Goal: Task Accomplishment & Management: Manage account settings

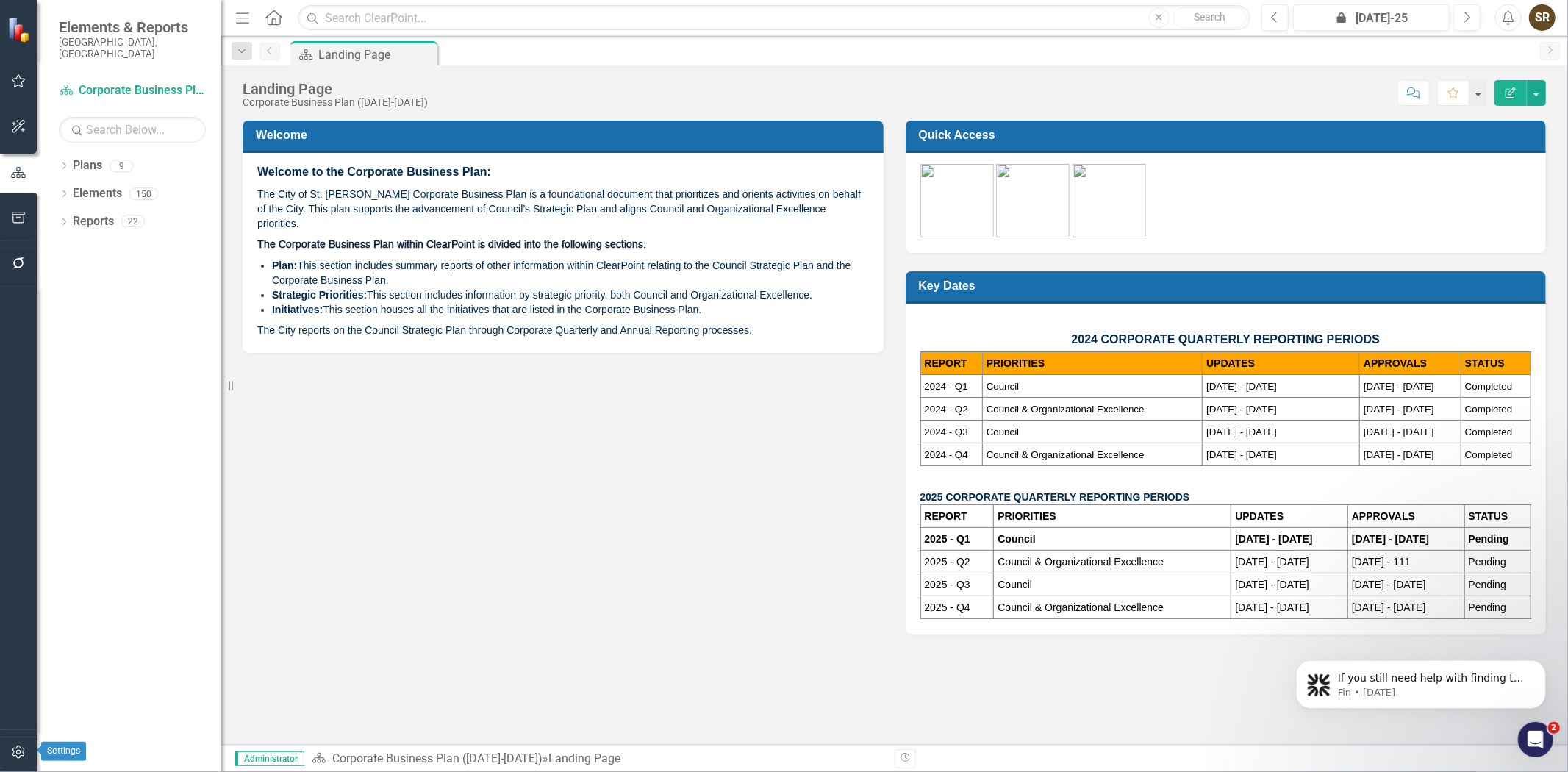
click at [20, 753] on icon "button" at bounding box center [19, 753] width 15 height 12
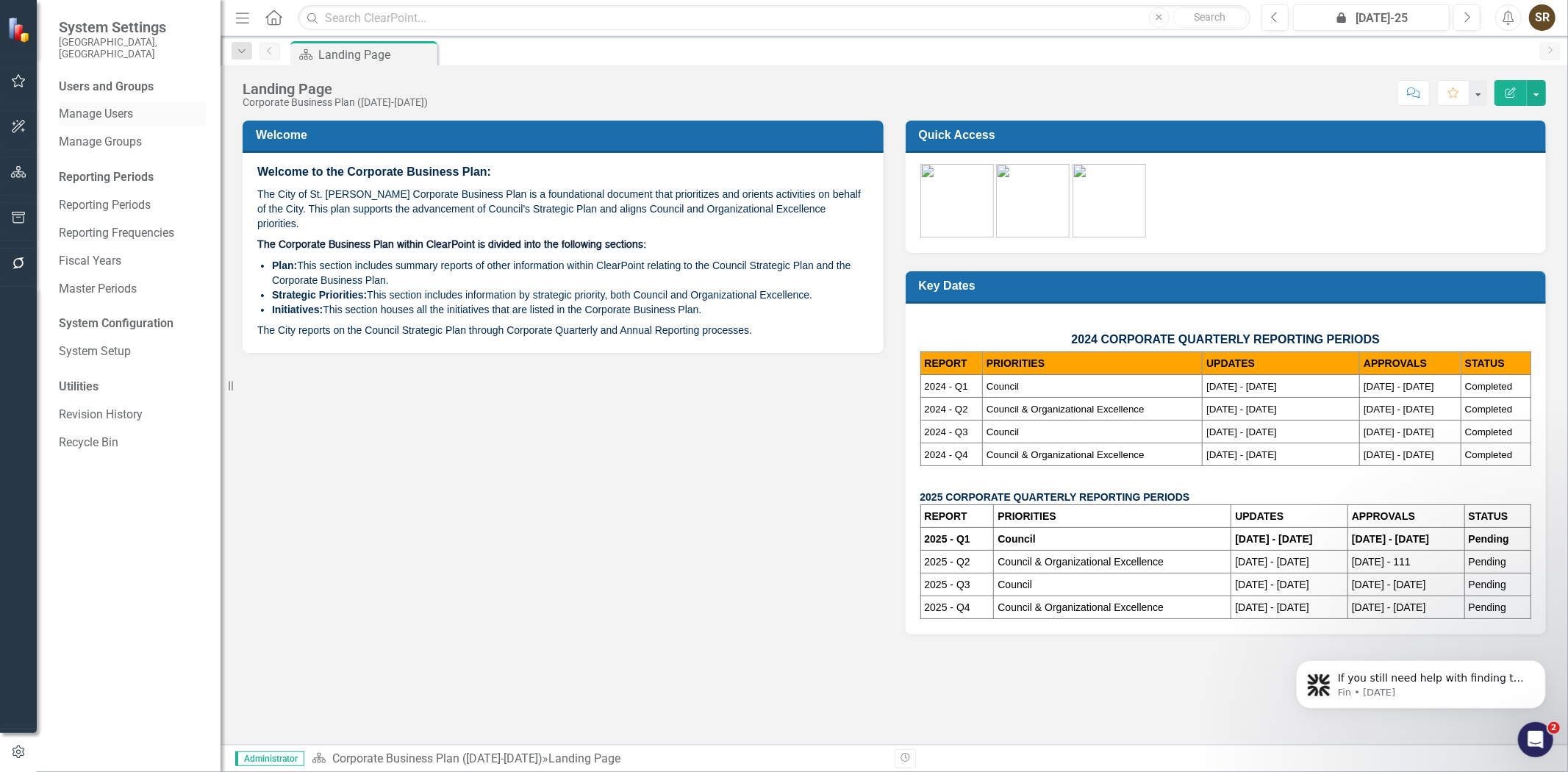
click at [130, 106] on link "Manage Users" at bounding box center [132, 114] width 147 height 17
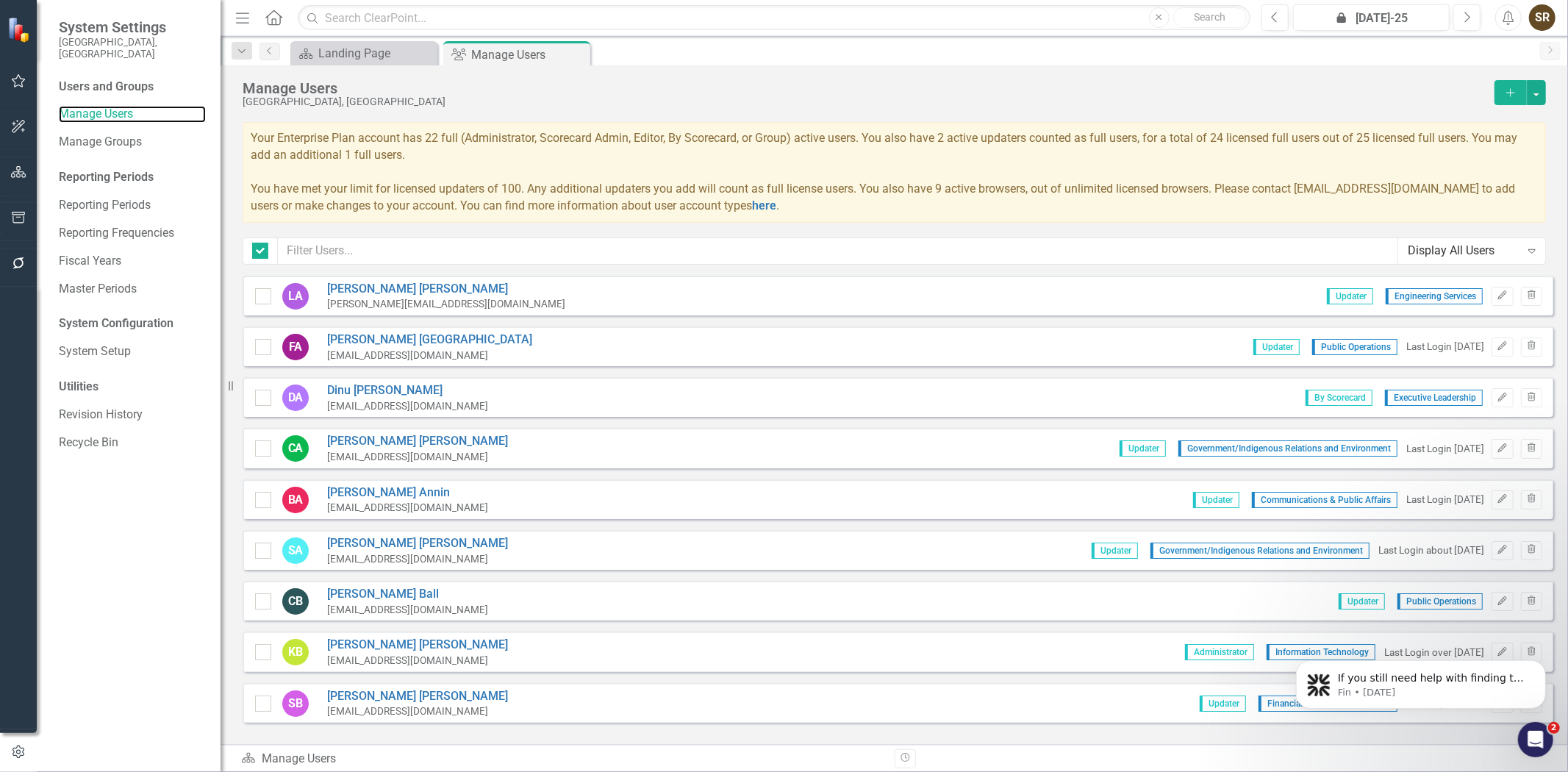
checkbox input "false"
click at [312, 247] on input "text" at bounding box center [838, 251] width 1120 height 27
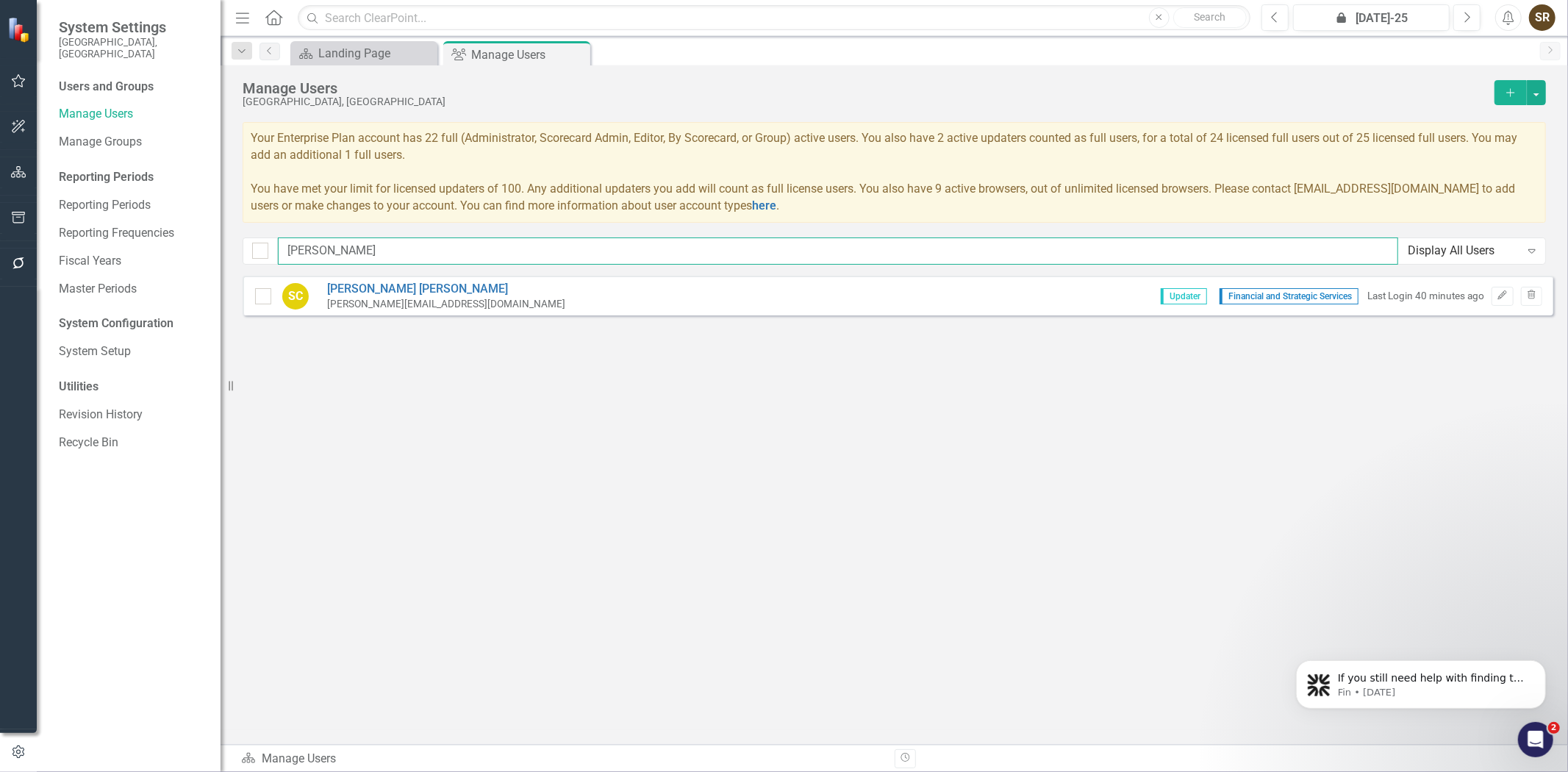
click at [354, 240] on input "[PERSON_NAME]" at bounding box center [838, 251] width 1120 height 27
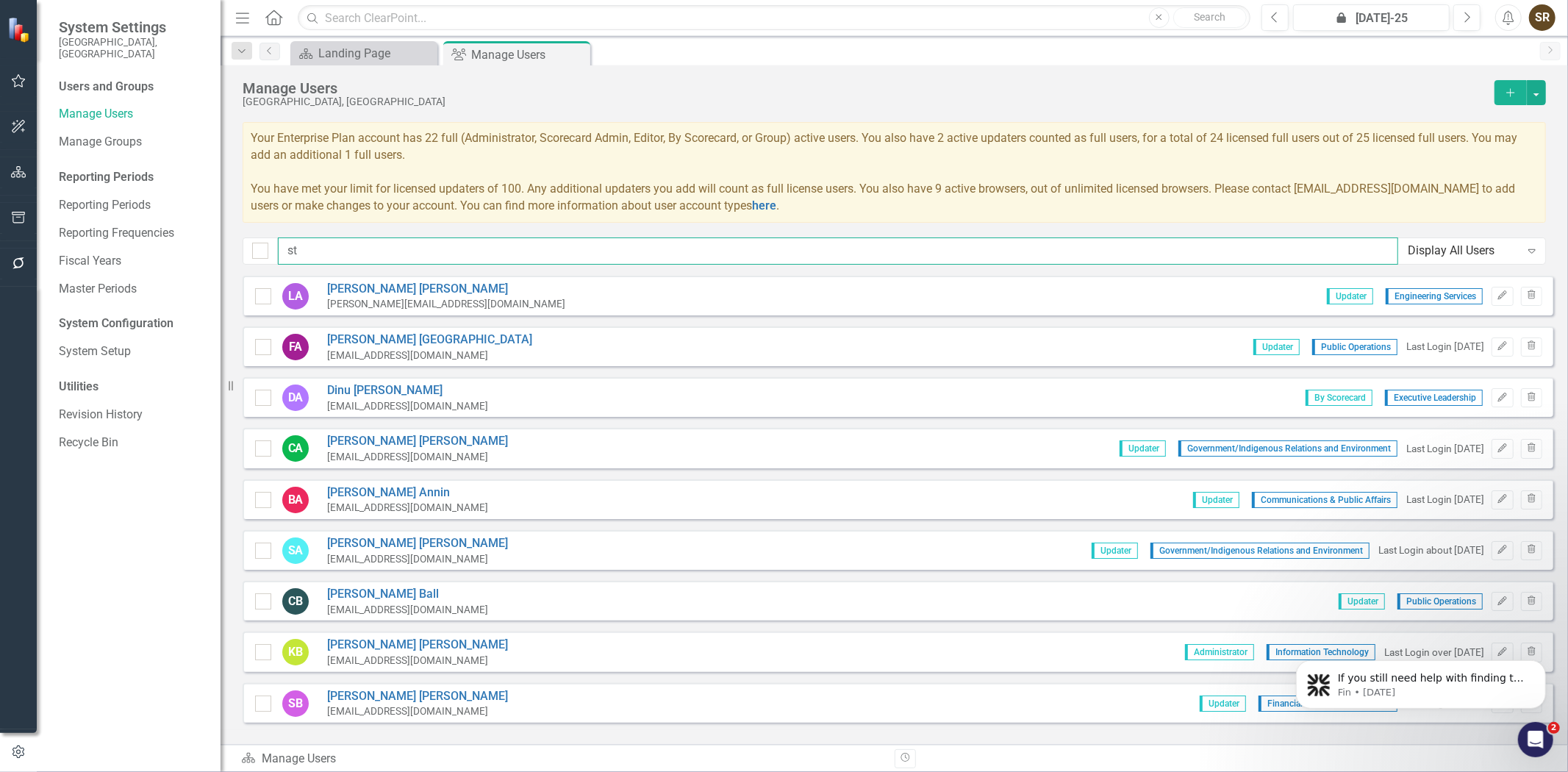
type input "s"
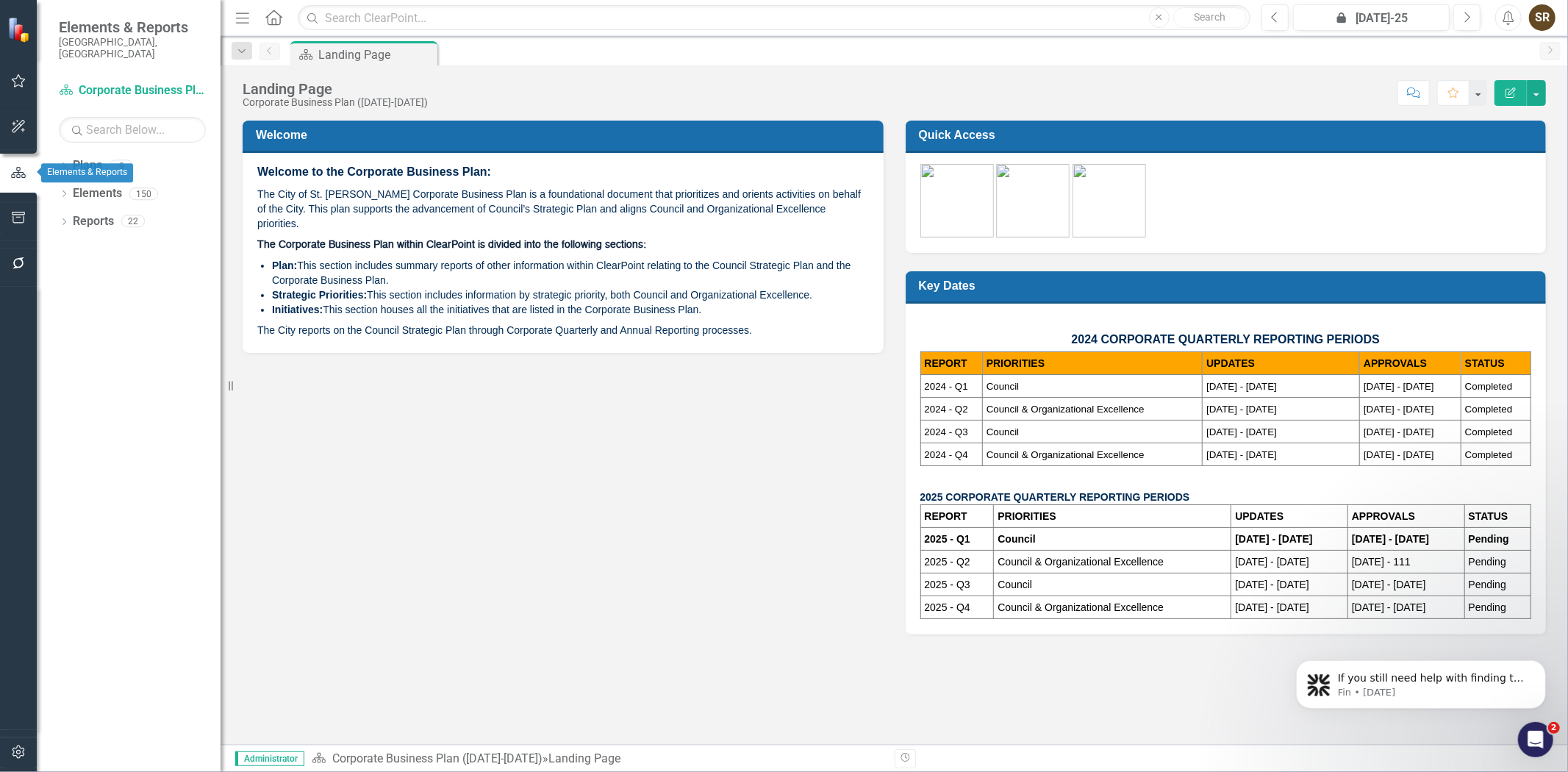
click at [20, 174] on icon "button" at bounding box center [18, 173] width 16 height 14
click at [63, 163] on icon "Dropdown" at bounding box center [63, 168] width 10 height 8
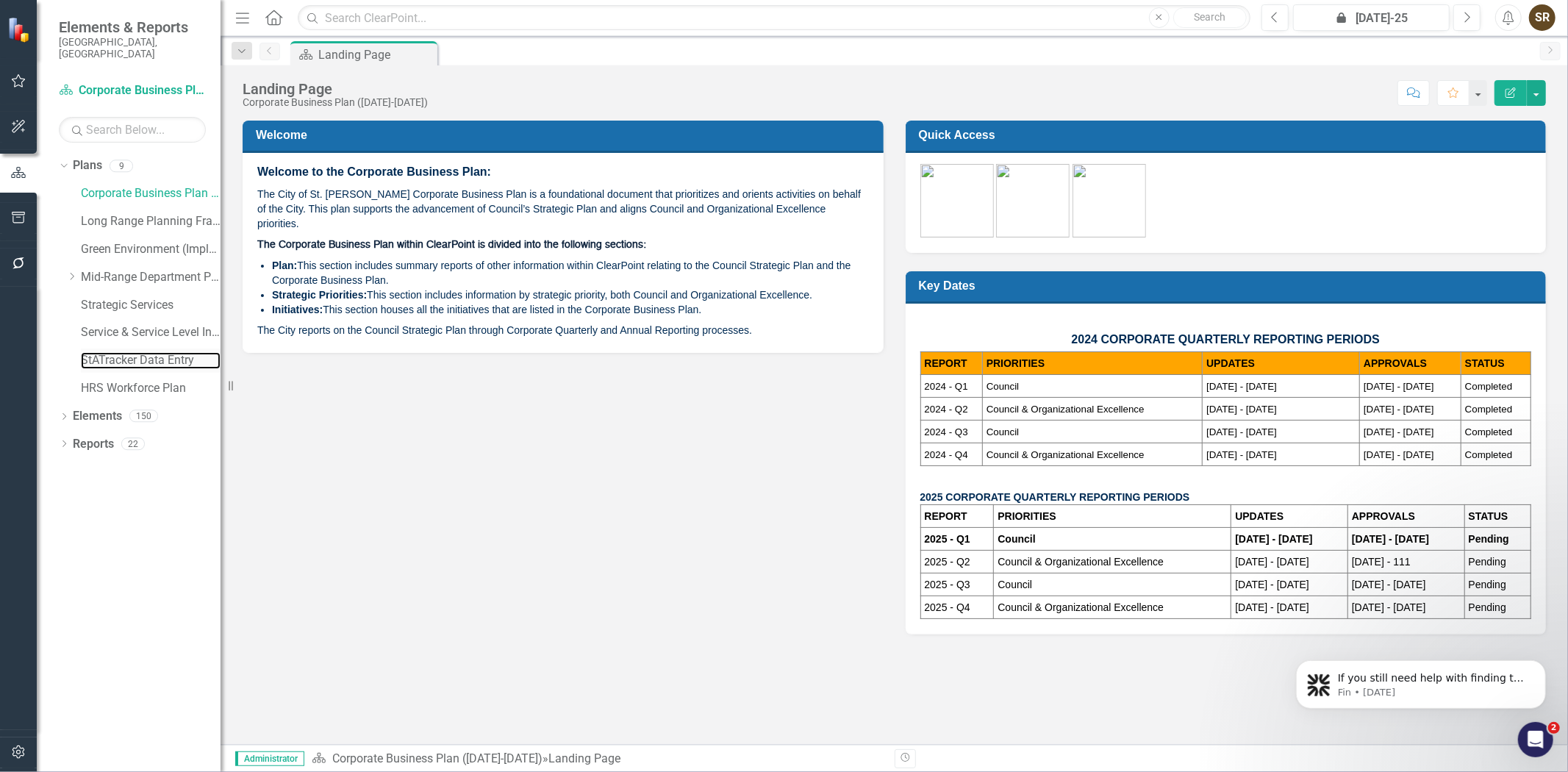
click at [96, 355] on link "StATracker Data Entry" at bounding box center [151, 361] width 140 height 17
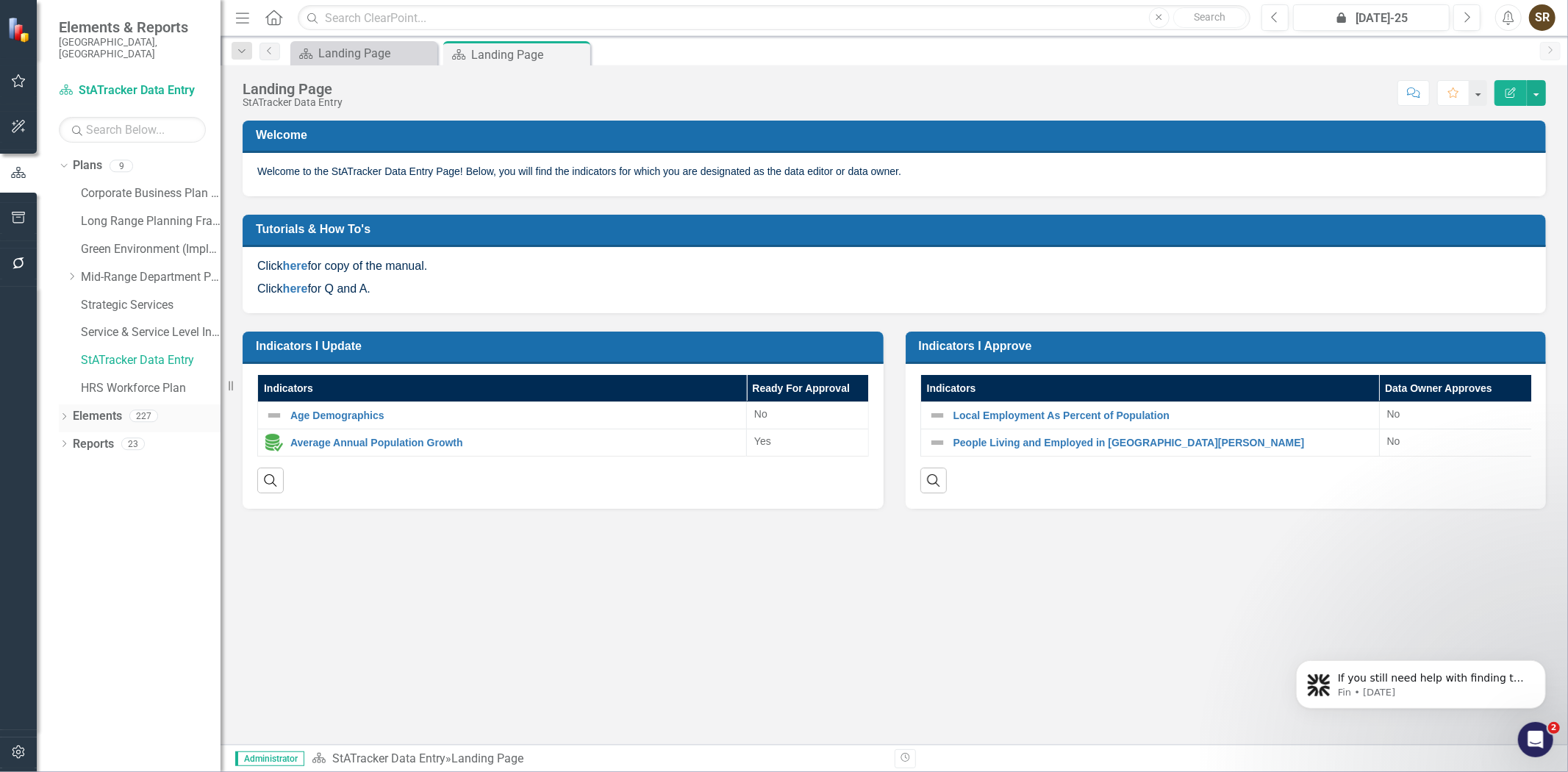
click at [62, 414] on icon "Dropdown" at bounding box center [63, 418] width 10 height 8
click at [118, 464] on link "Indicator Indicators" at bounding box center [117, 472] width 73 height 17
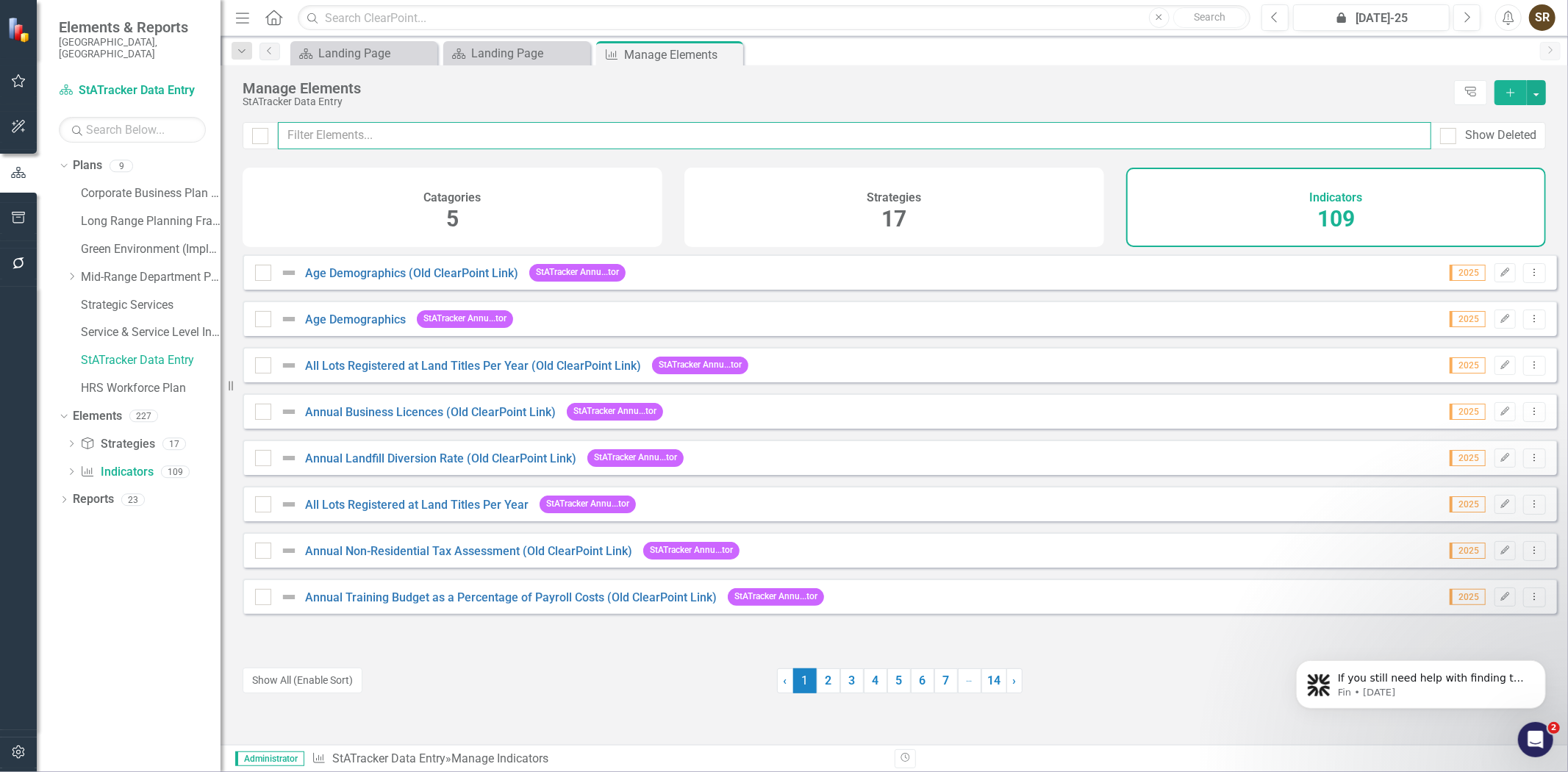
click at [377, 138] on input "text" at bounding box center [854, 135] width 1153 height 27
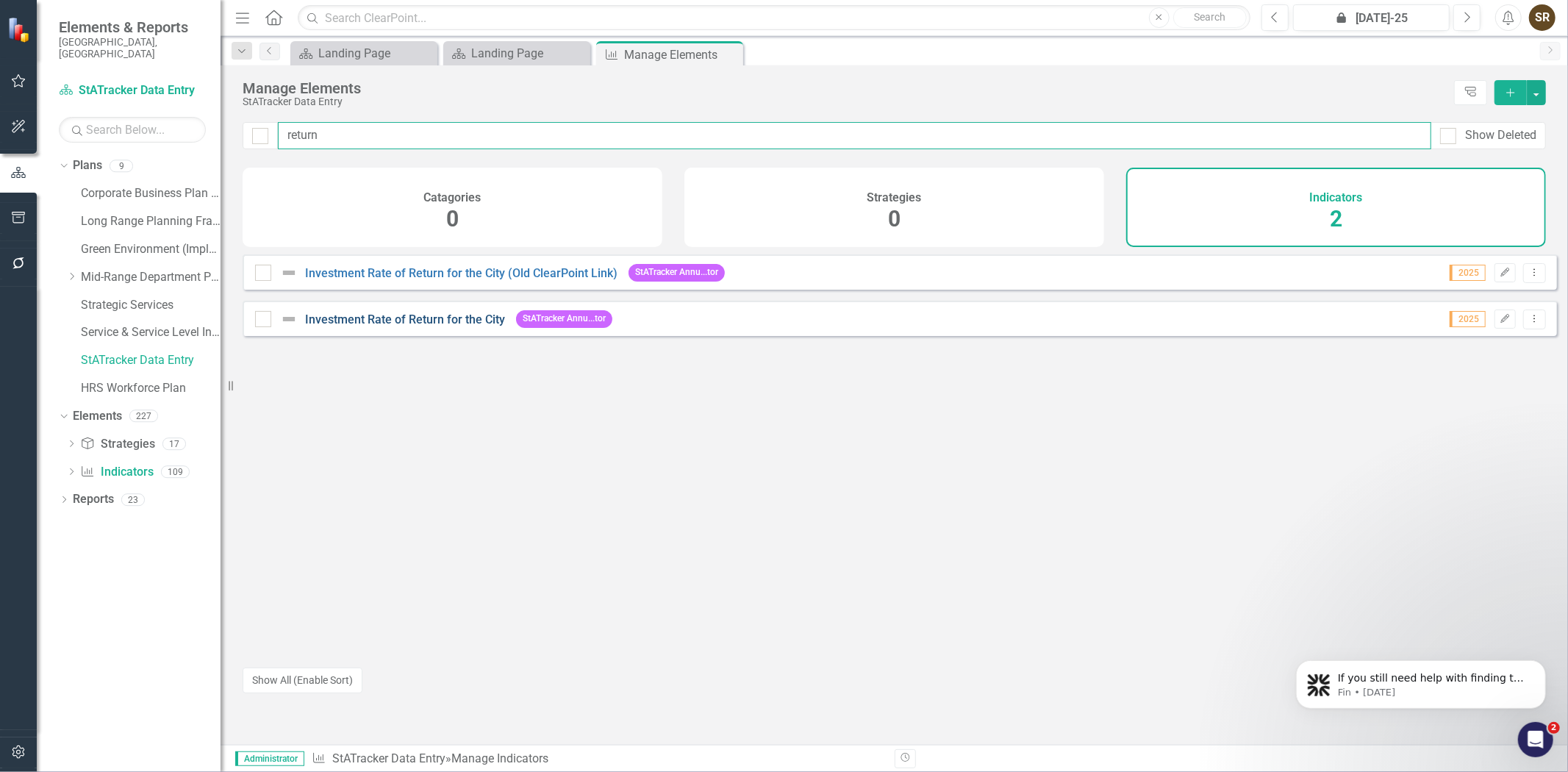
type input "return"
click at [400, 327] on link "Investment Rate of Return for the City" at bounding box center [404, 319] width 200 height 14
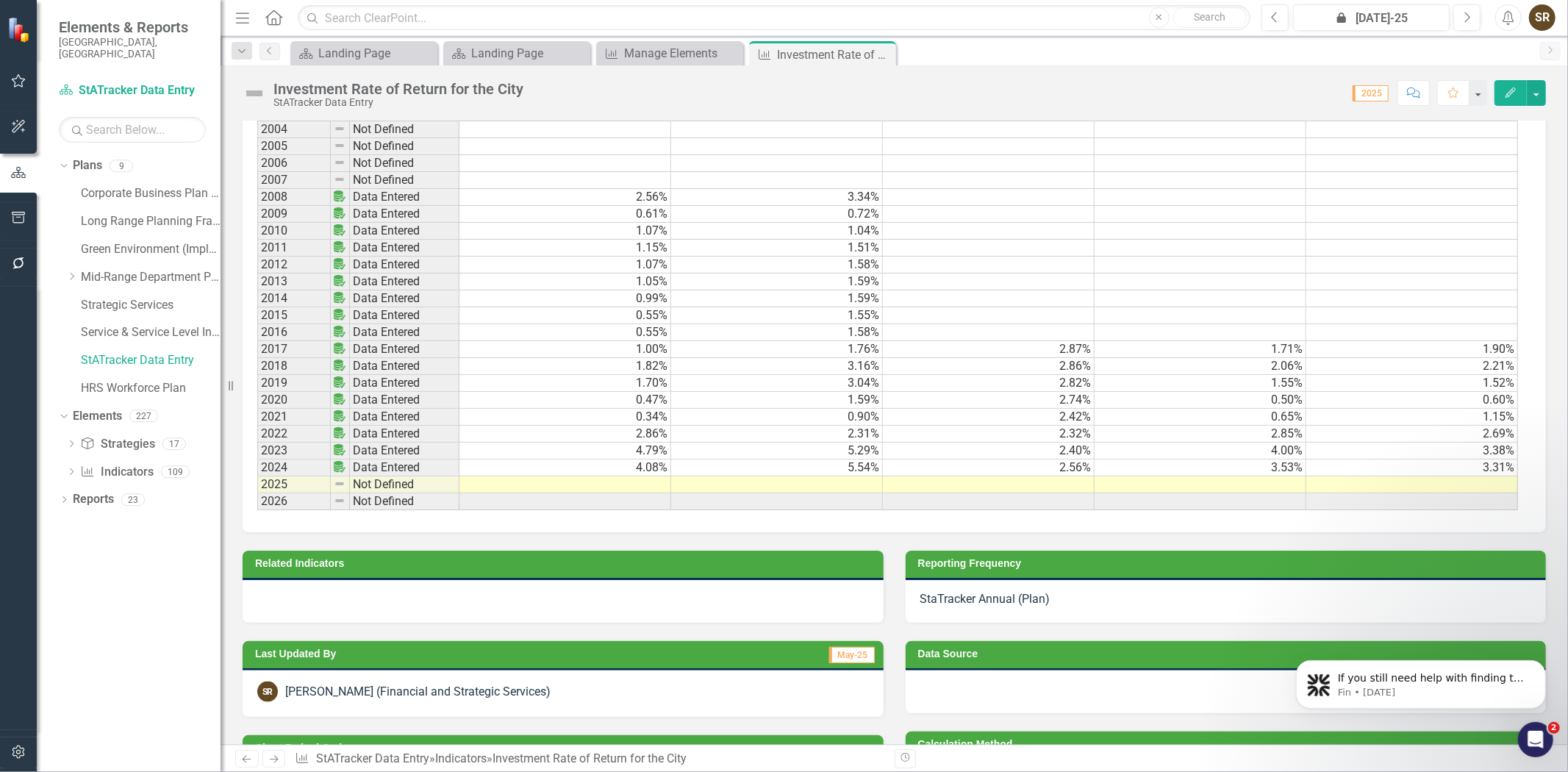
scroll to position [1397, 0]
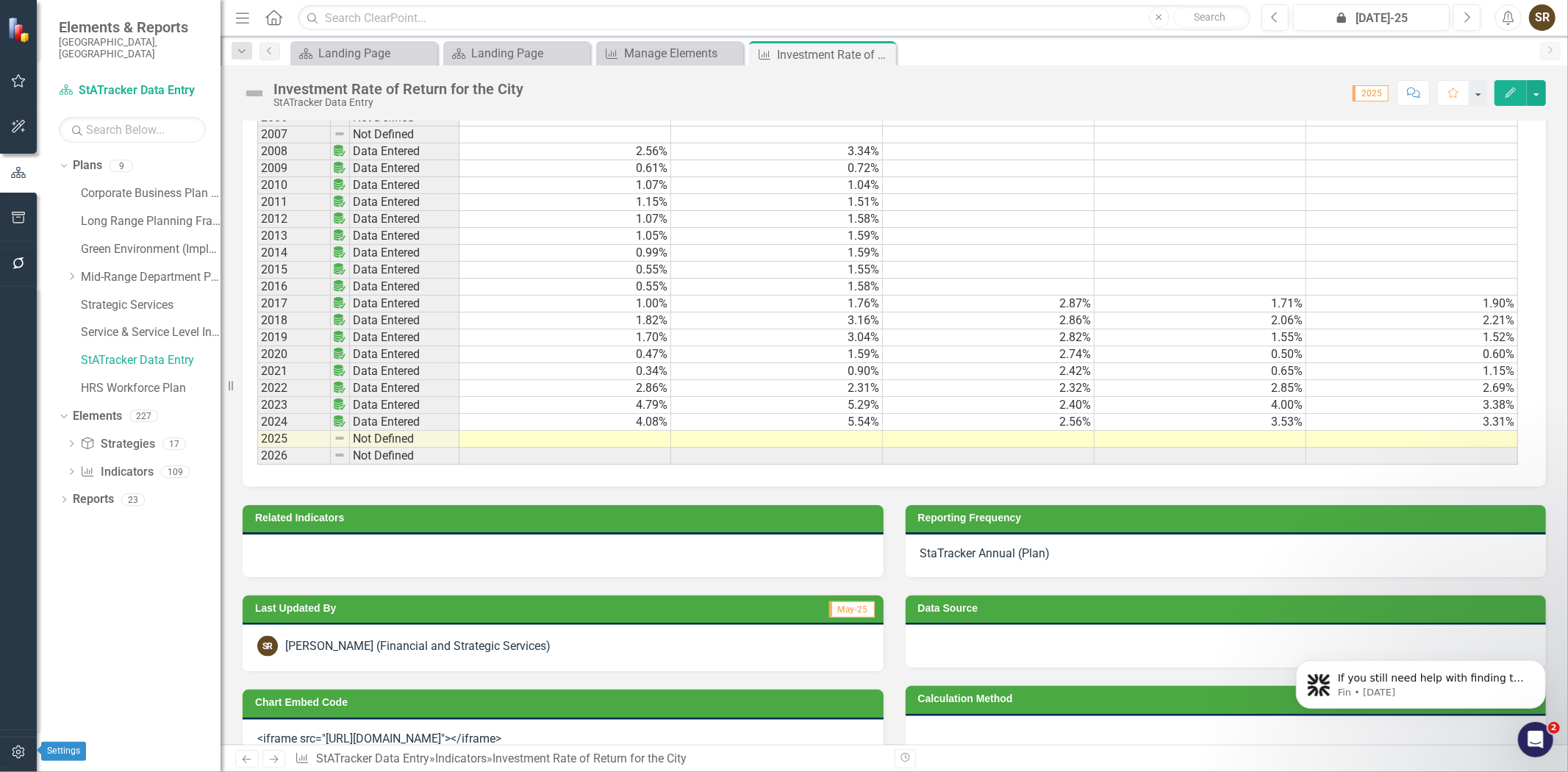
drag, startPoint x: 11, startPoint y: 753, endPoint x: 25, endPoint y: 678, distance: 76.3
click at [11, 753] on icon "button" at bounding box center [19, 753] width 15 height 12
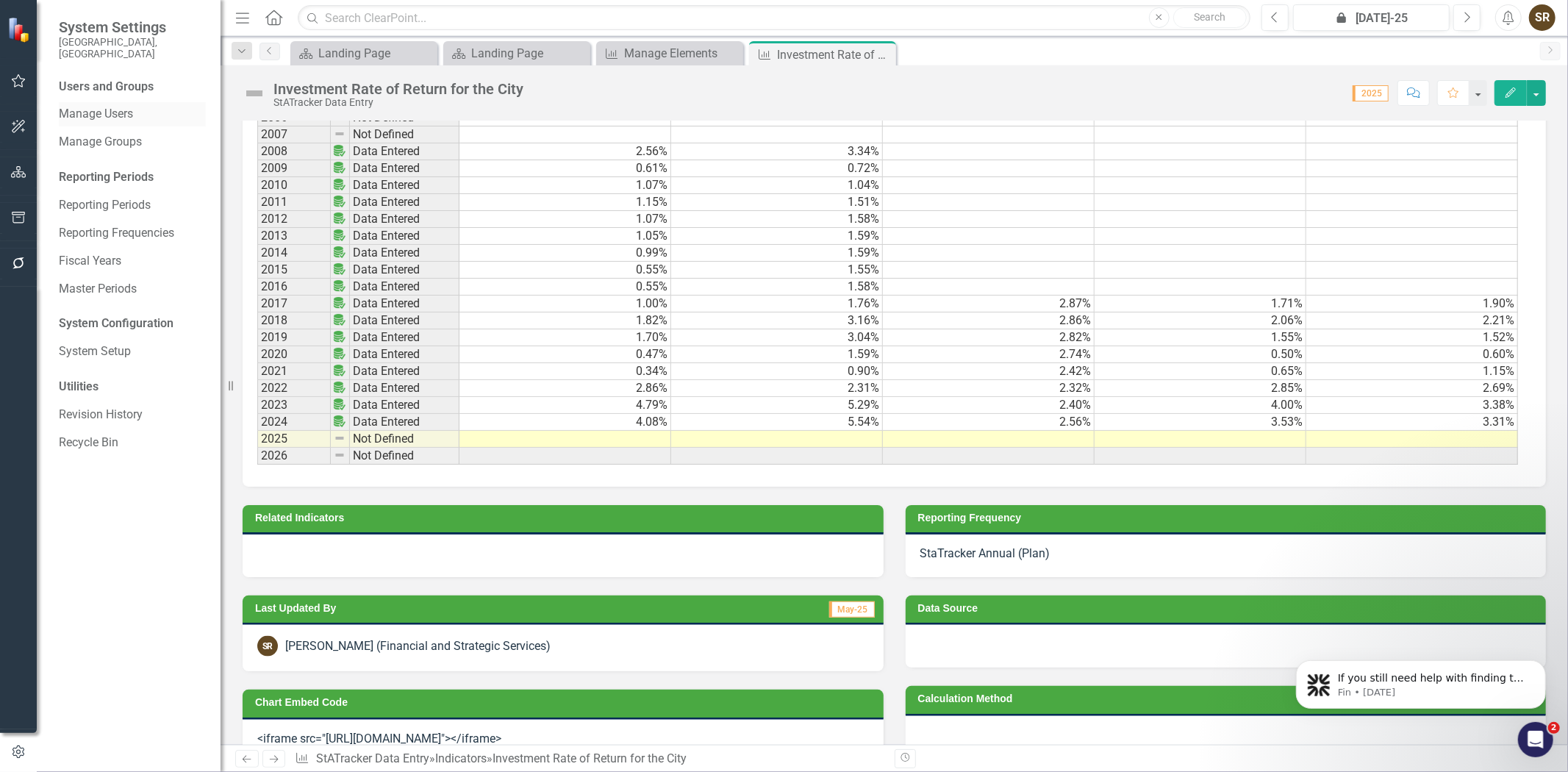
click at [97, 106] on link "Manage Users" at bounding box center [132, 114] width 147 height 17
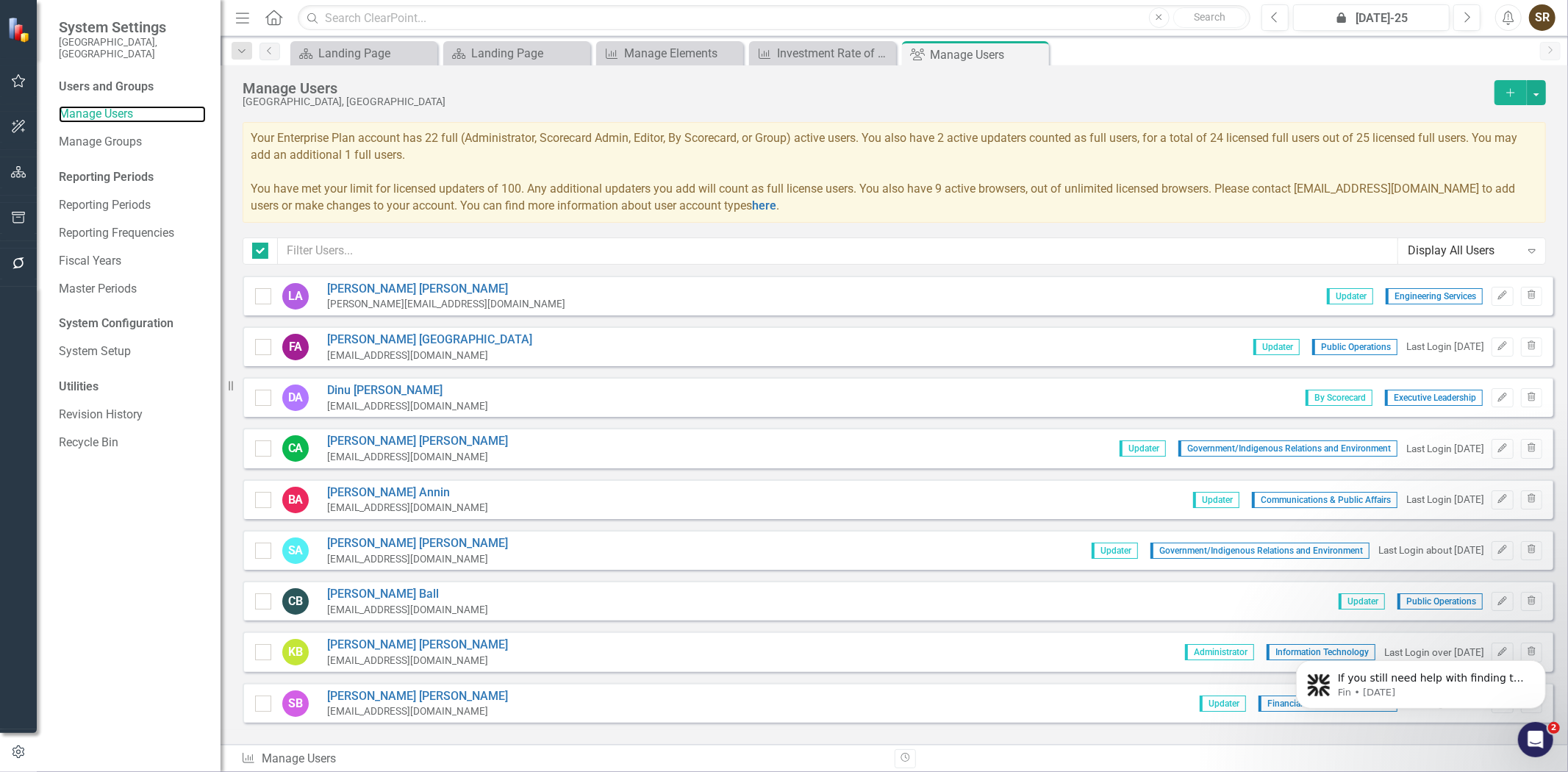
checkbox input "false"
click at [390, 248] on input "text" at bounding box center [838, 251] width 1120 height 27
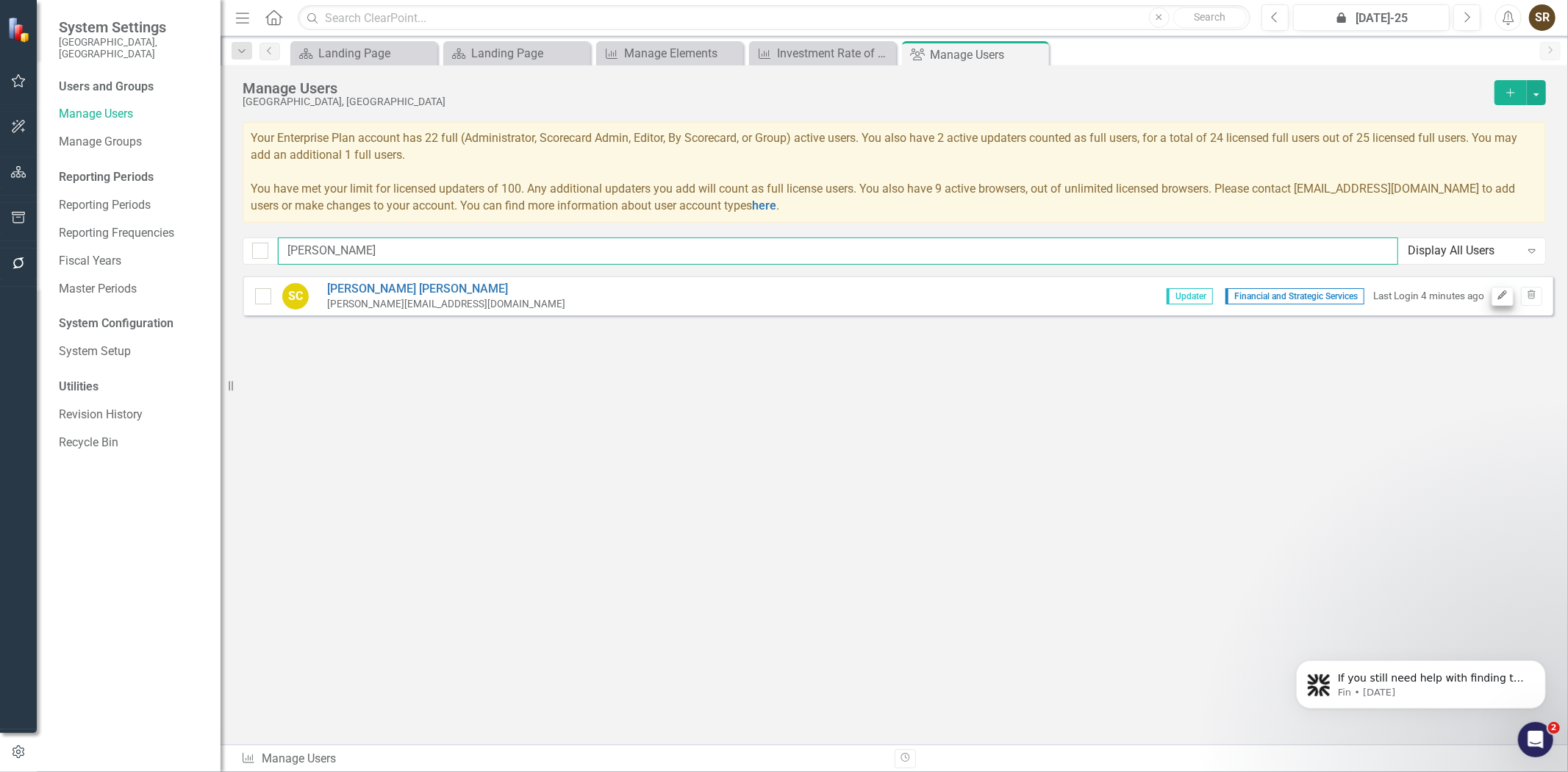
type input "[PERSON_NAME]"
click at [1500, 298] on icon "Edit" at bounding box center [1502, 295] width 11 height 8
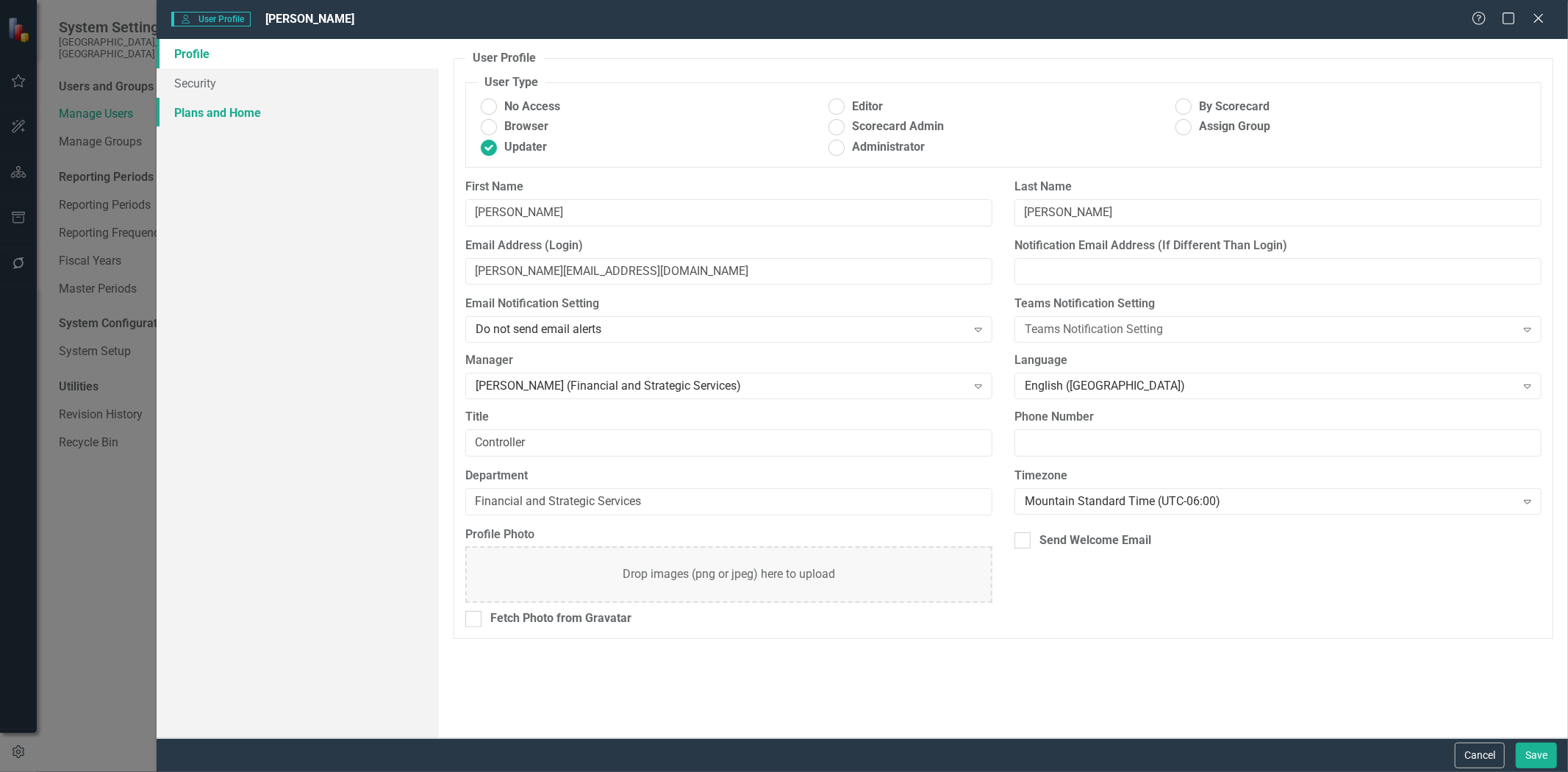
click at [204, 110] on link "Plans and Home" at bounding box center [298, 113] width 283 height 30
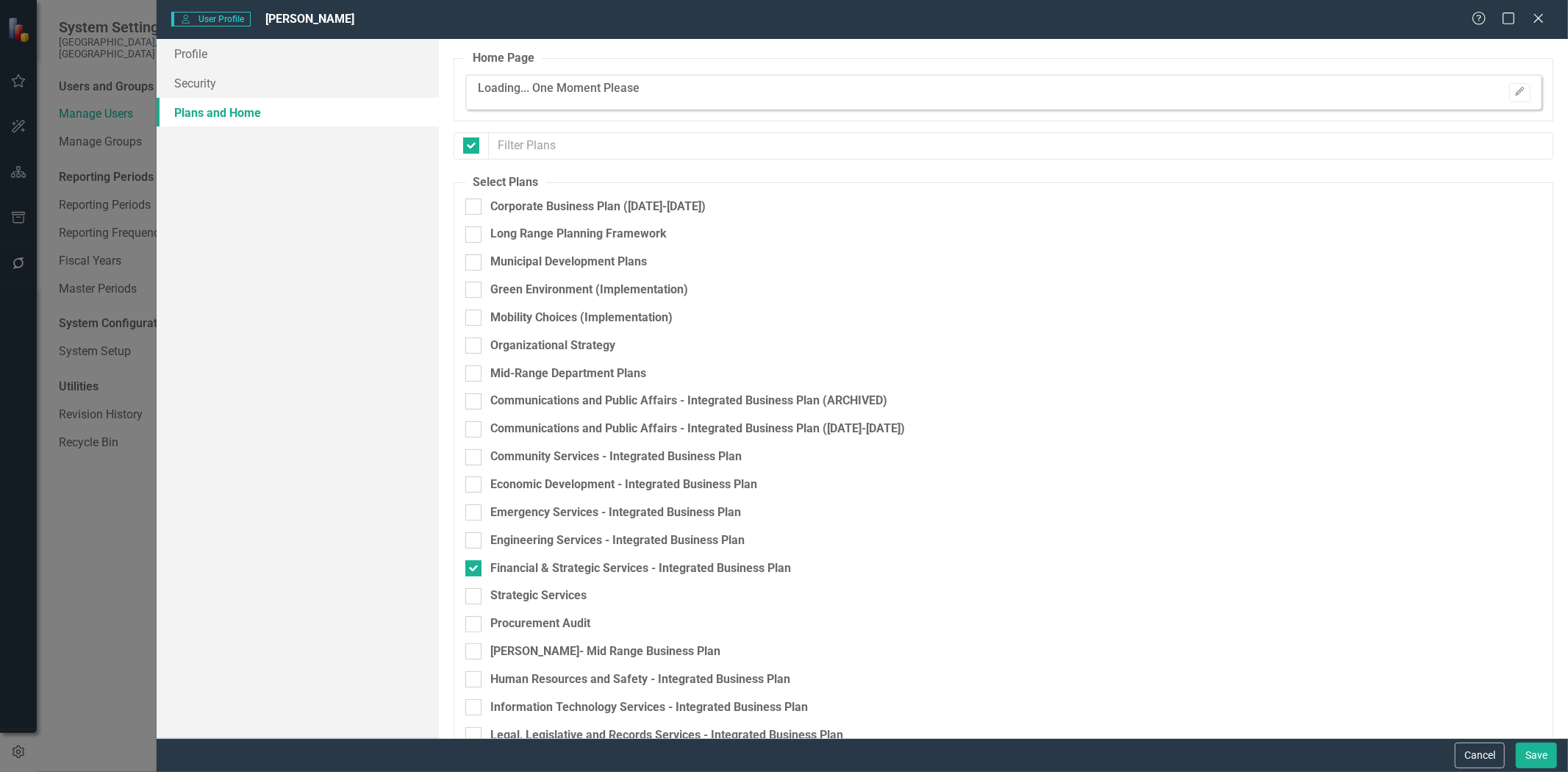
checkbox input "false"
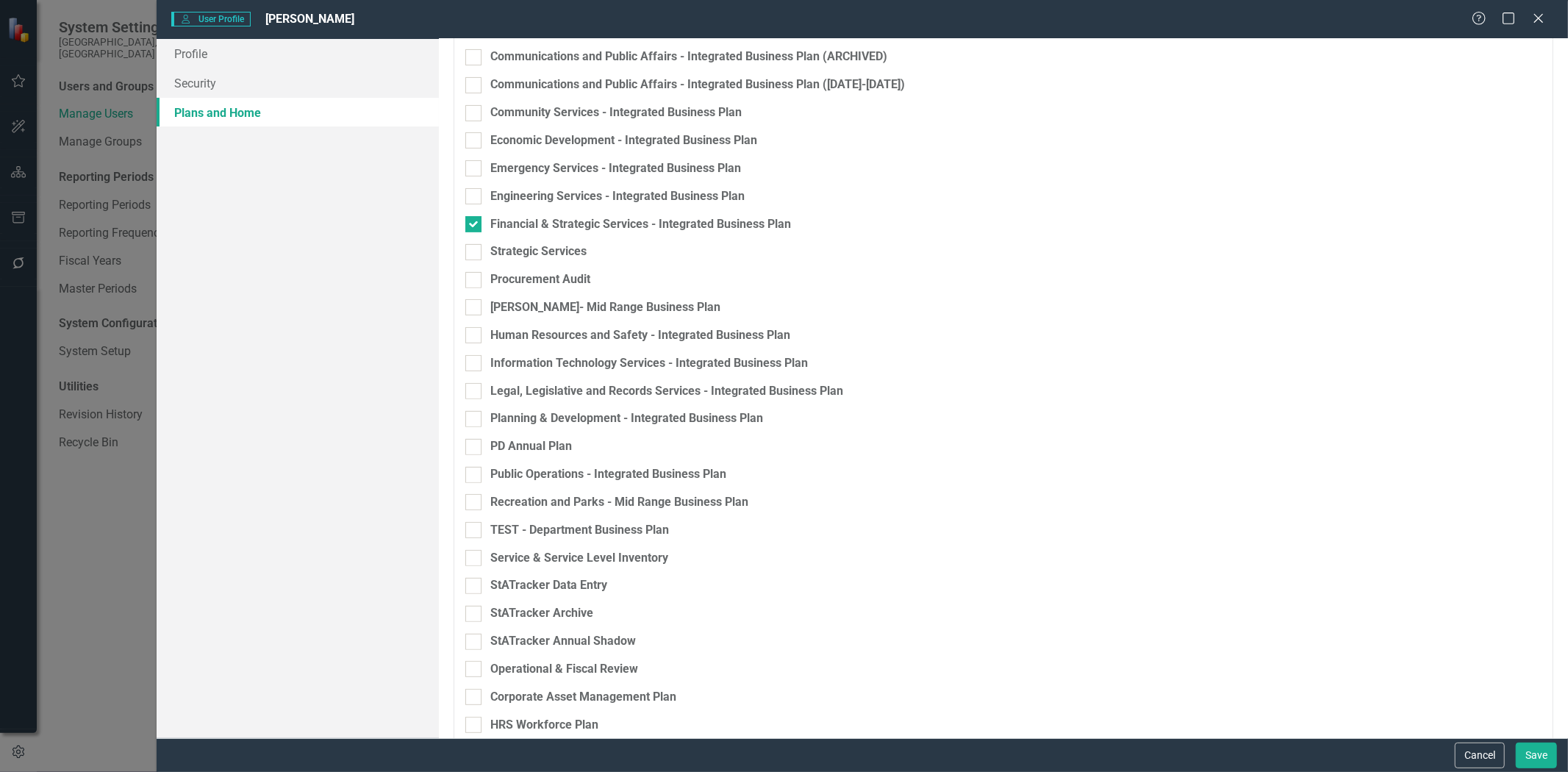
scroll to position [390, 0]
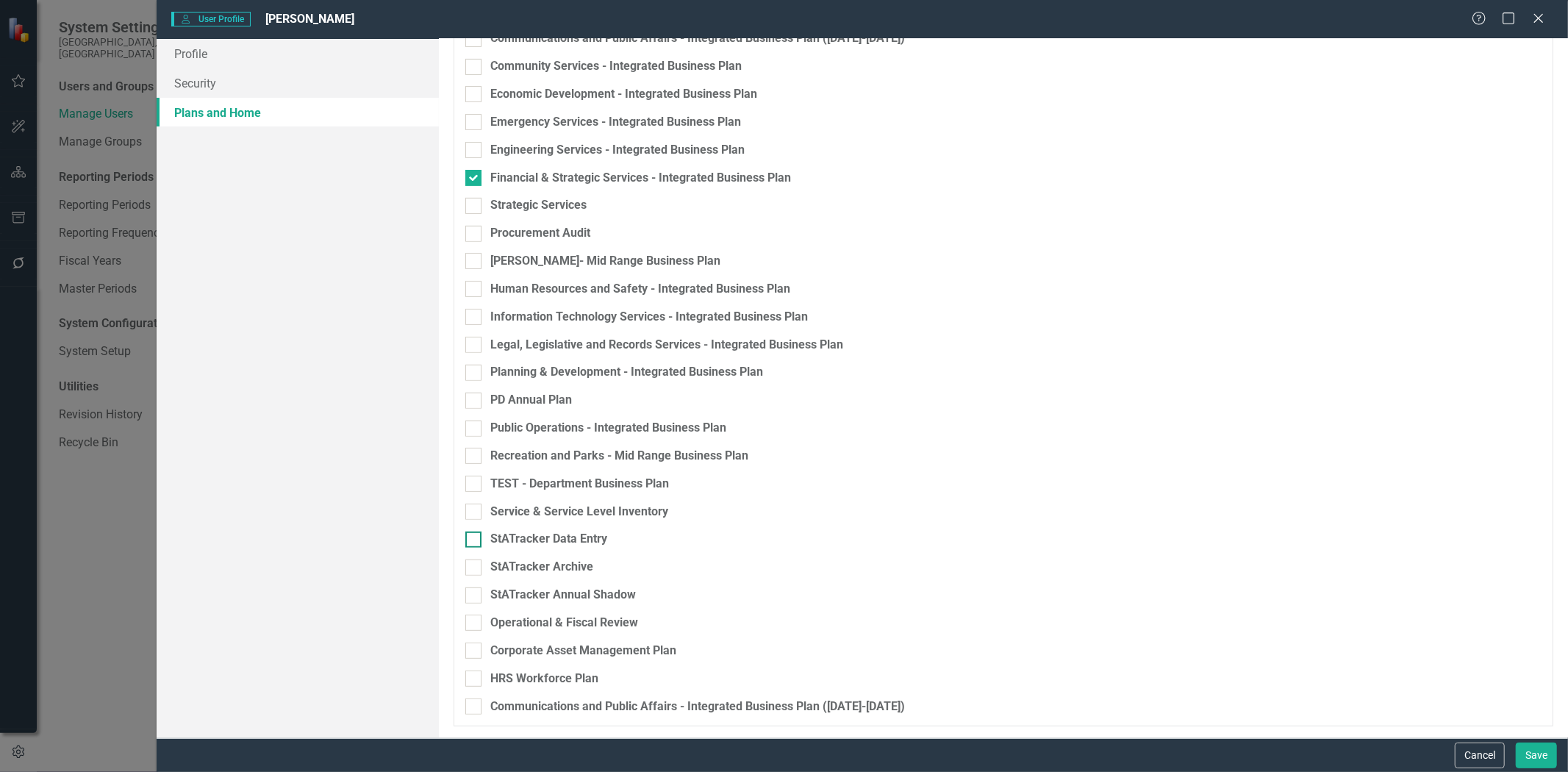
click at [476, 541] on div at bounding box center [473, 539] width 16 height 16
click at [475, 541] on input "StATracker Data Entry" at bounding box center [470, 536] width 9 height 9
checkbox input "true"
click at [1532, 755] on button "Save" at bounding box center [1536, 755] width 41 height 25
